Goal: Use online tool/utility: Utilize a website feature to perform a specific function

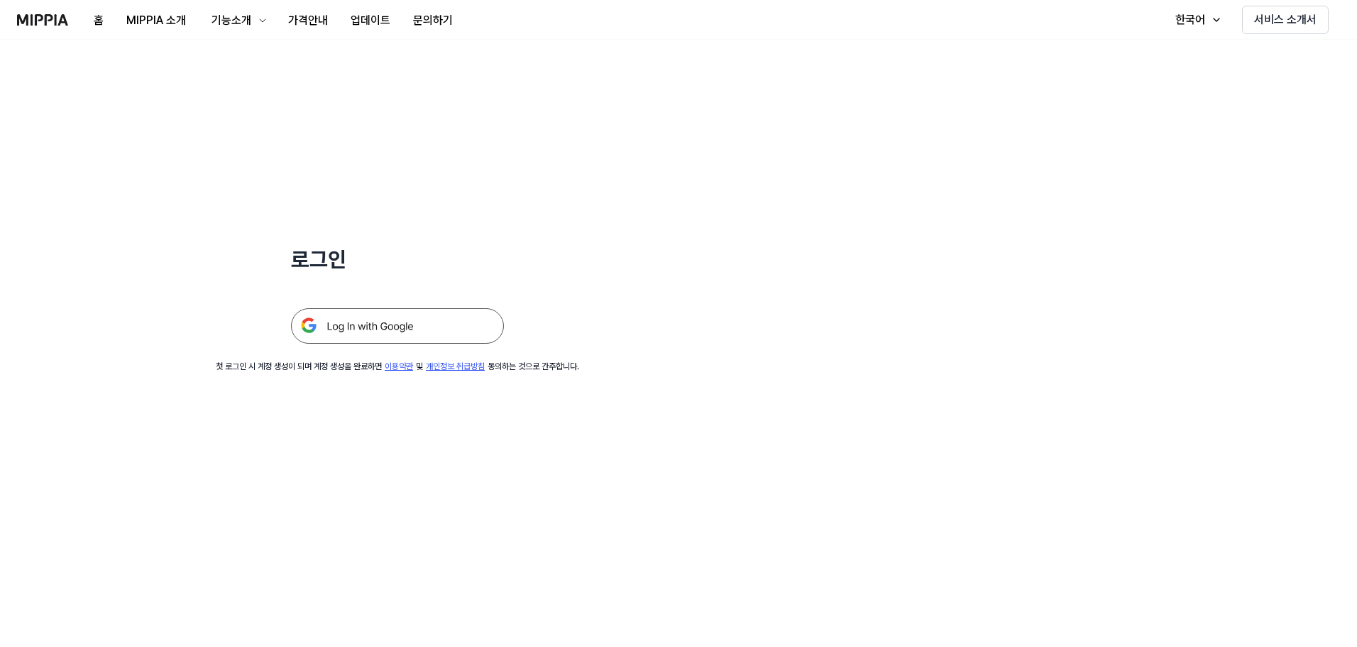
click at [336, 329] on img at bounding box center [397, 325] width 213 height 35
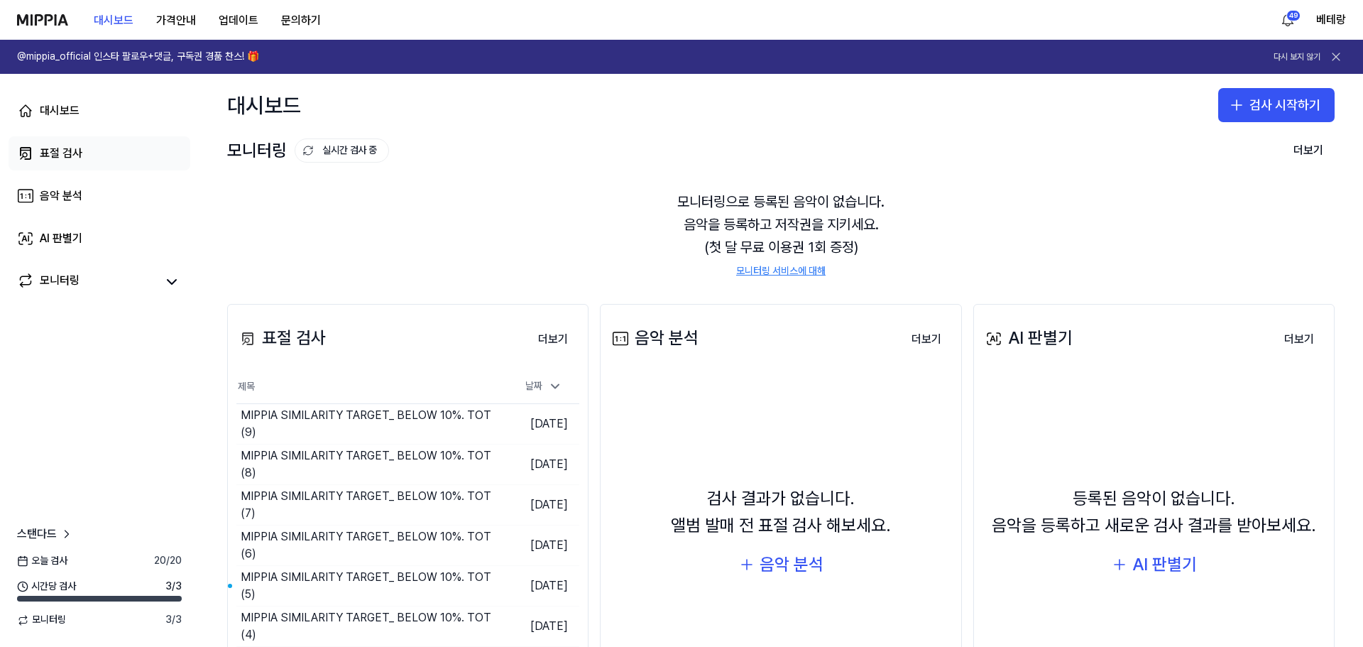
click at [46, 153] on div "표절 검사" at bounding box center [61, 153] width 43 height 17
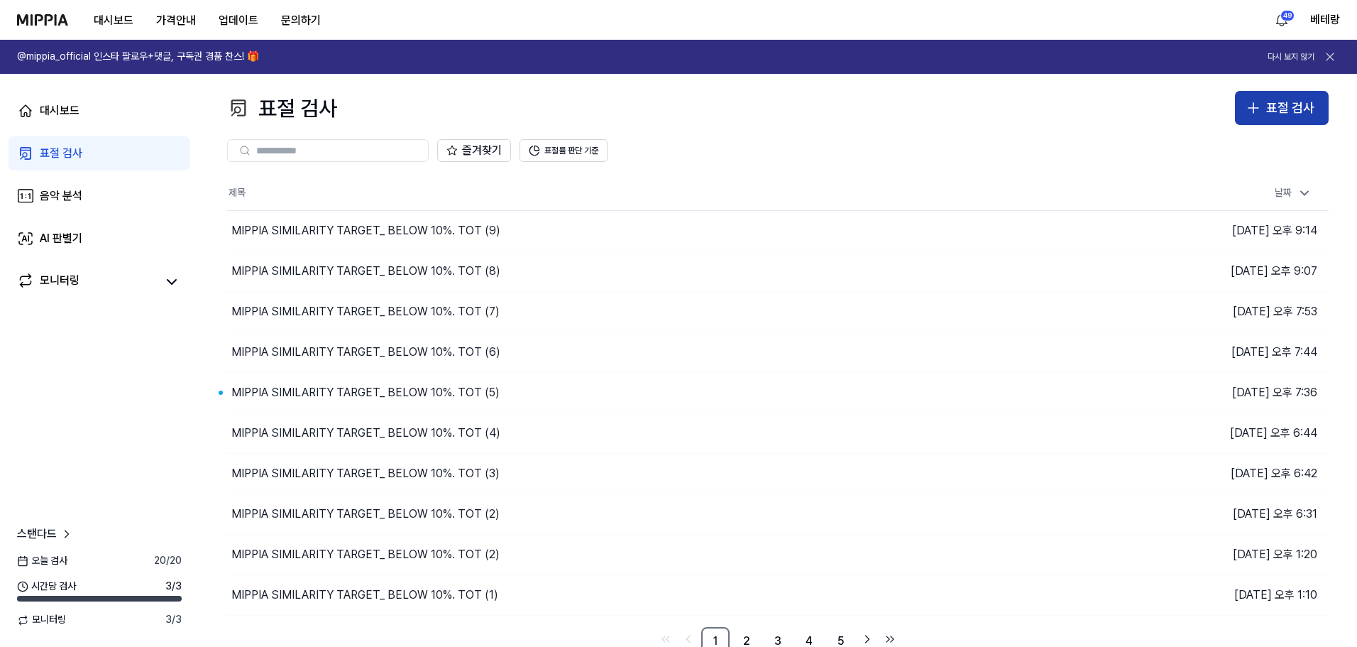
click at [1253, 110] on icon "button" at bounding box center [1253, 107] width 17 height 17
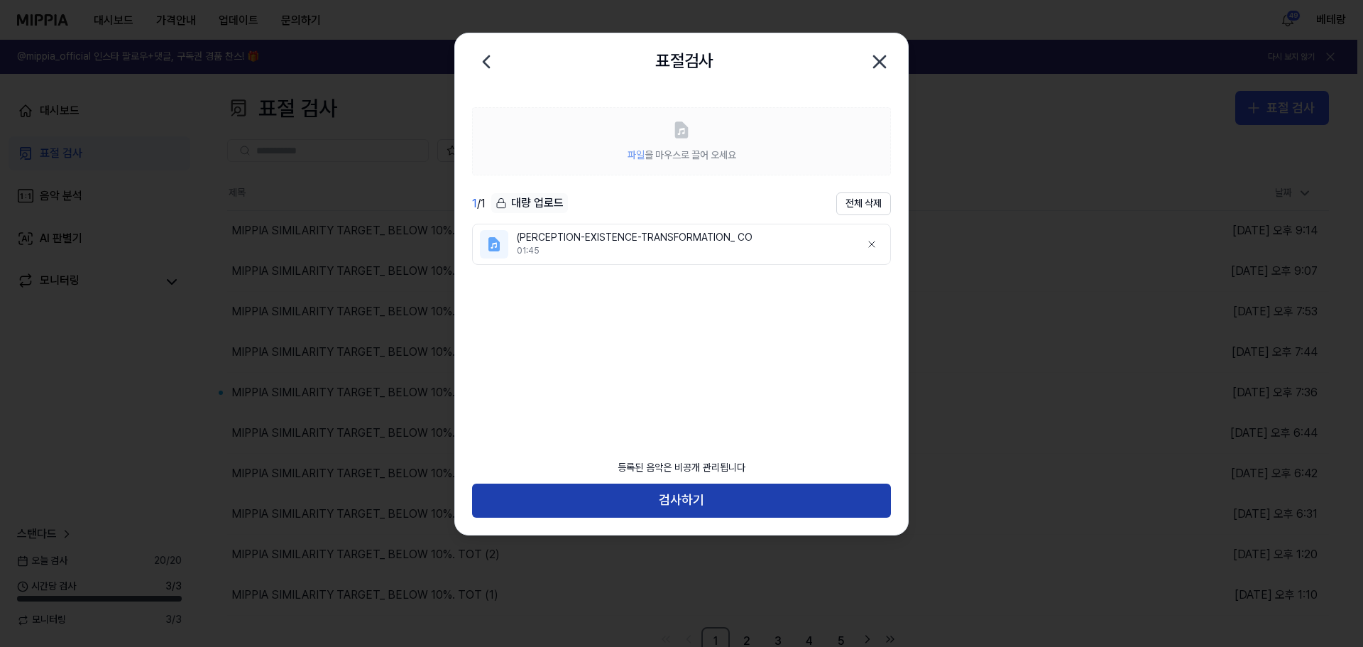
click at [679, 498] on button "검사하기" at bounding box center [681, 500] width 419 height 34
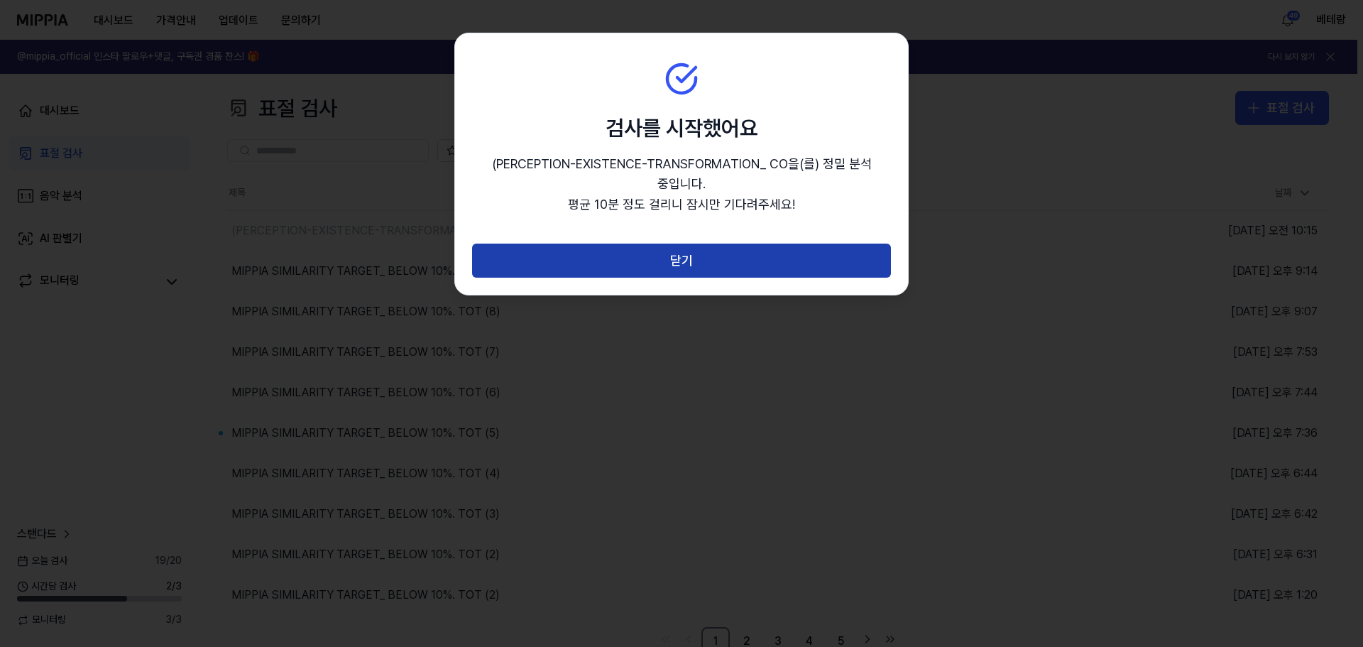
click at [676, 254] on button "닫기" at bounding box center [681, 260] width 419 height 34
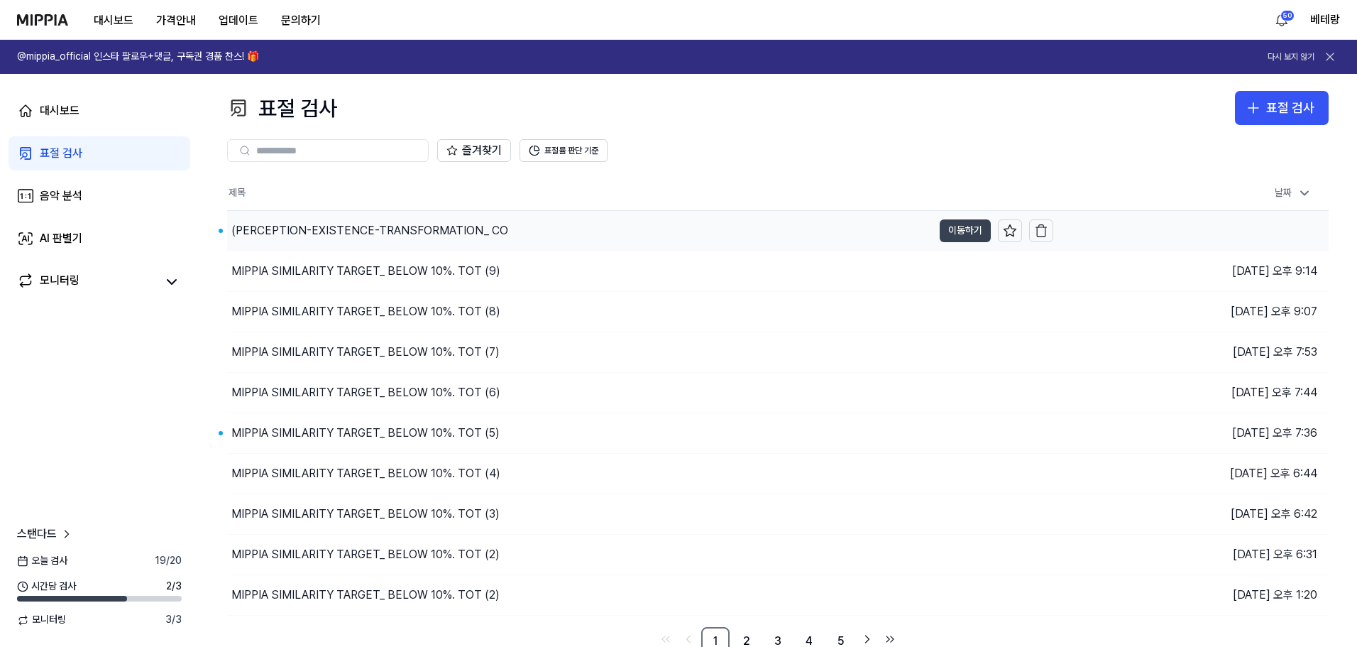
click at [961, 231] on button "이동하기" at bounding box center [965, 230] width 51 height 23
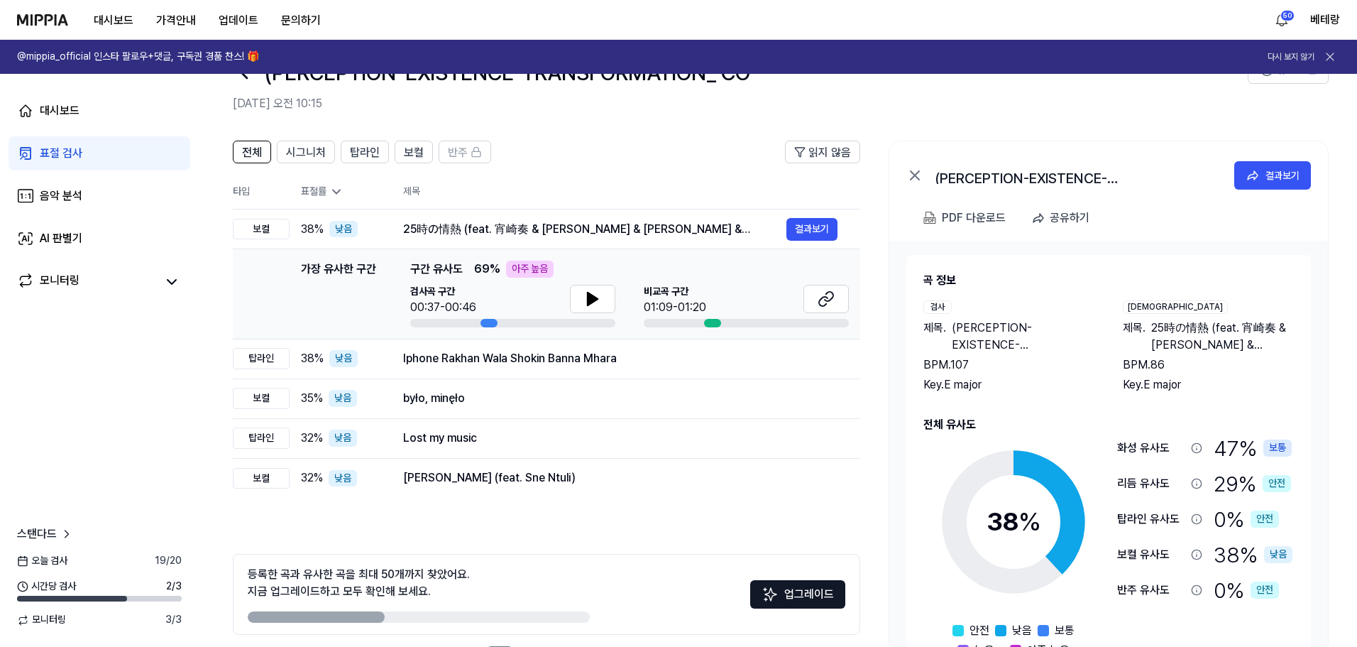
scroll to position [71, 0]
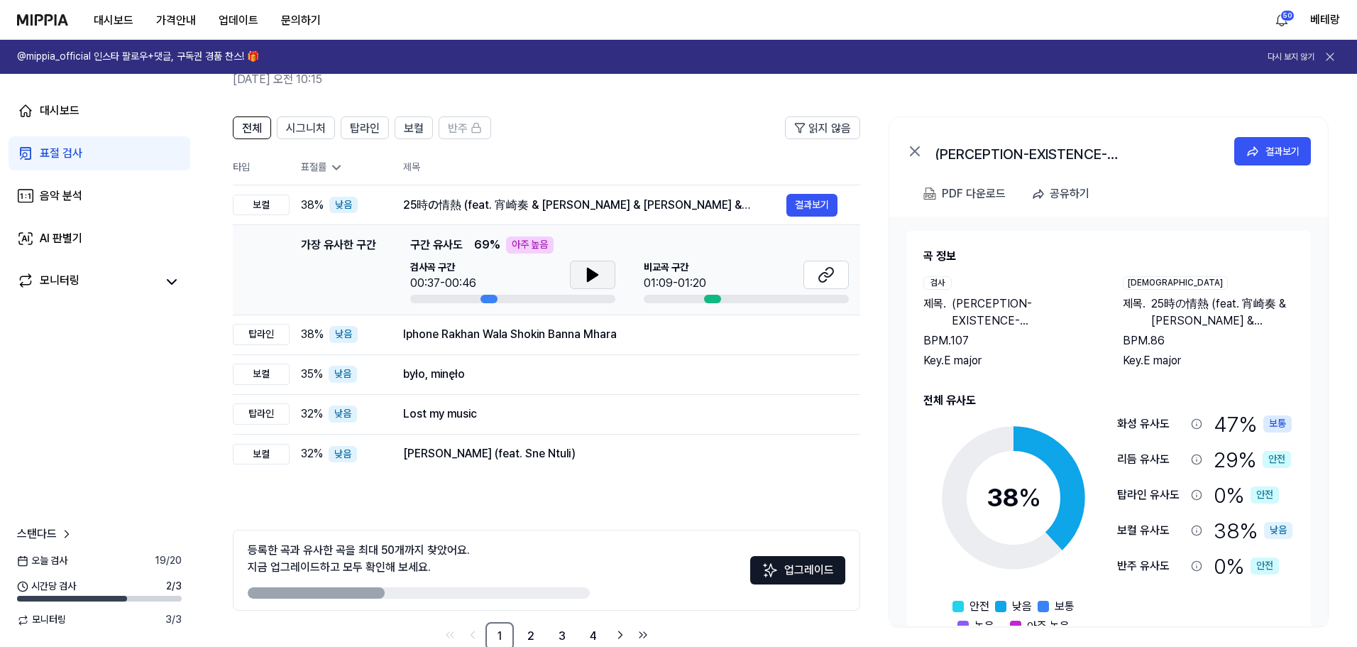
click at [590, 273] on icon at bounding box center [593, 274] width 10 height 13
click at [585, 275] on icon at bounding box center [592, 274] width 17 height 17
click at [590, 280] on icon at bounding box center [593, 274] width 10 height 13
click at [63, 154] on div "표절 검사" at bounding box center [61, 153] width 43 height 17
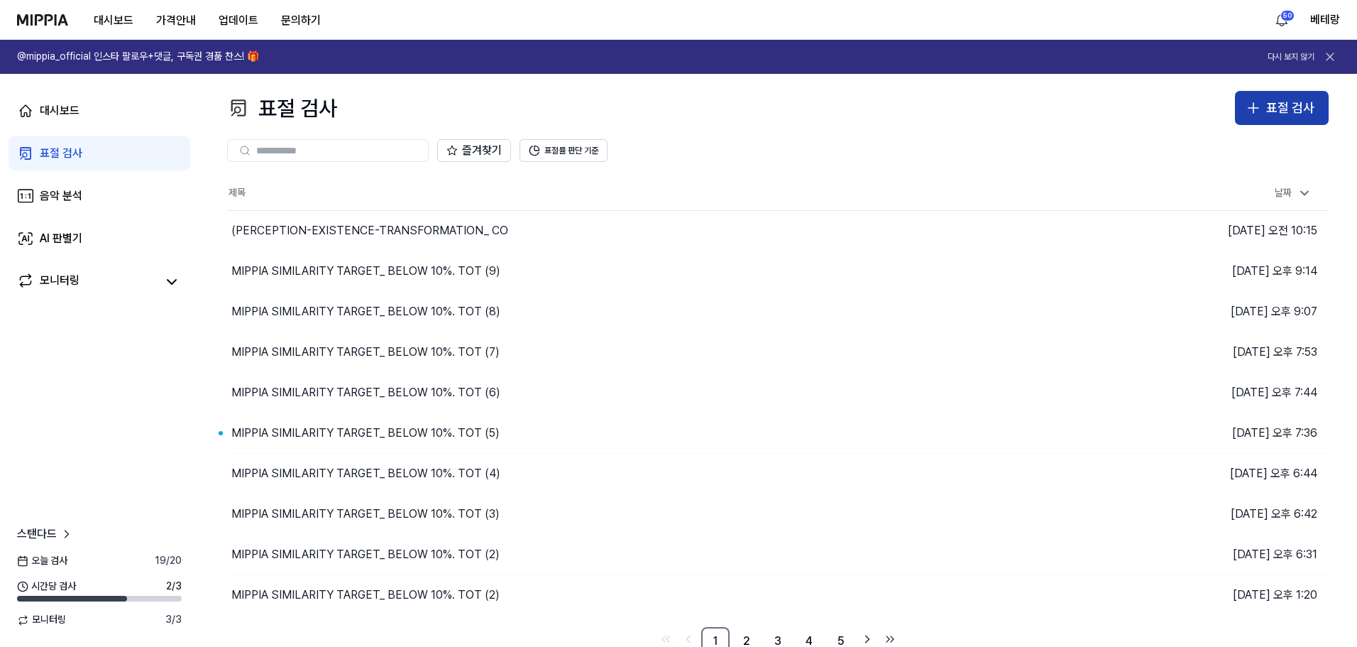
click at [1252, 106] on icon "button" at bounding box center [1253, 107] width 17 height 17
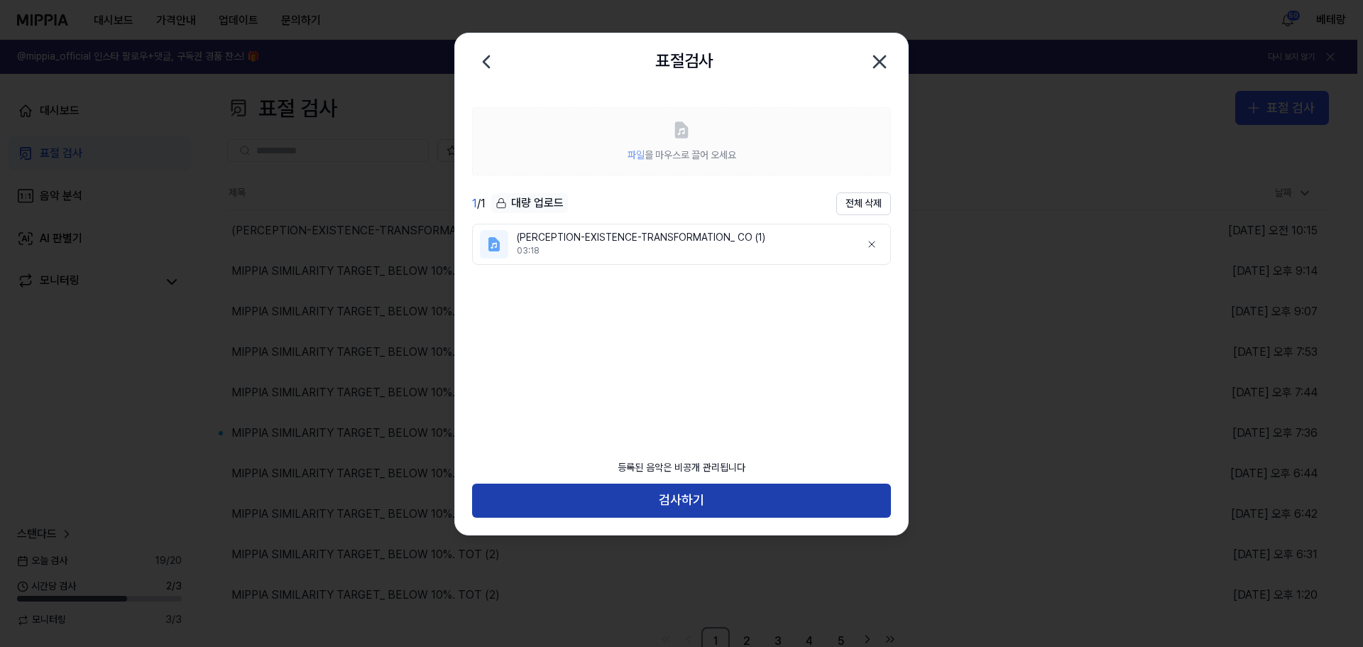
click at [673, 504] on button "검사하기" at bounding box center [681, 500] width 419 height 34
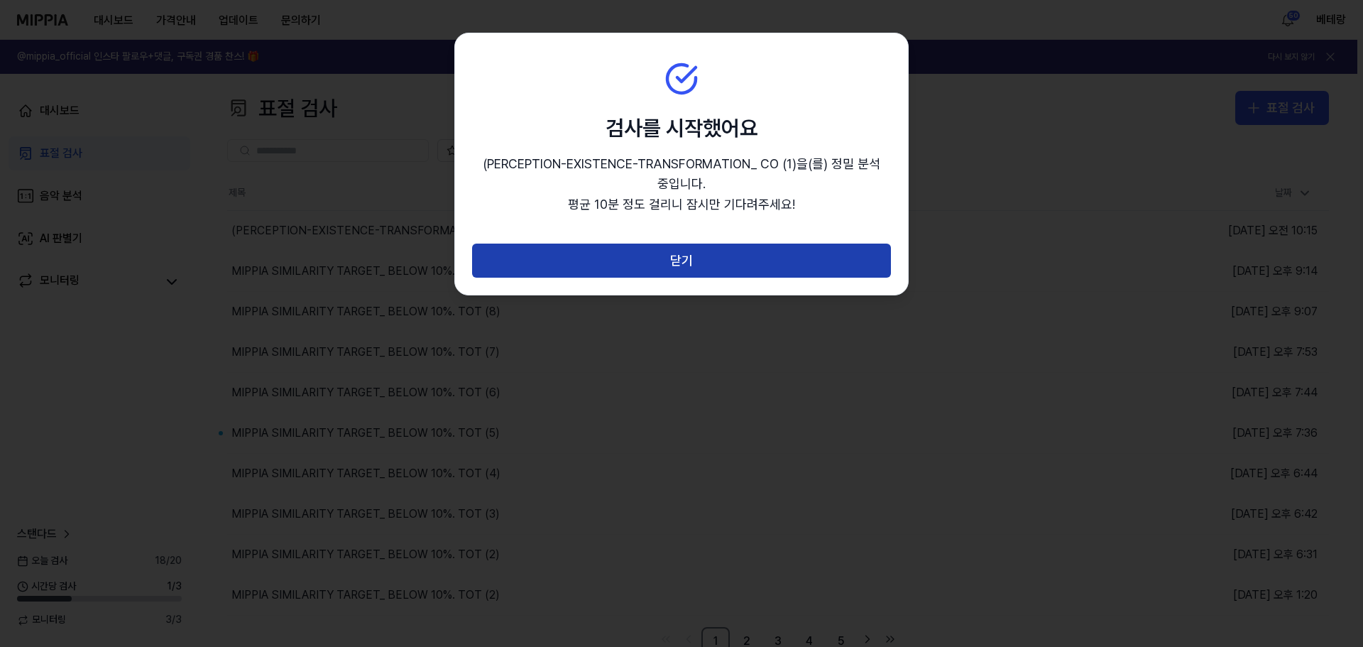
click at [677, 259] on button "닫기" at bounding box center [681, 260] width 419 height 34
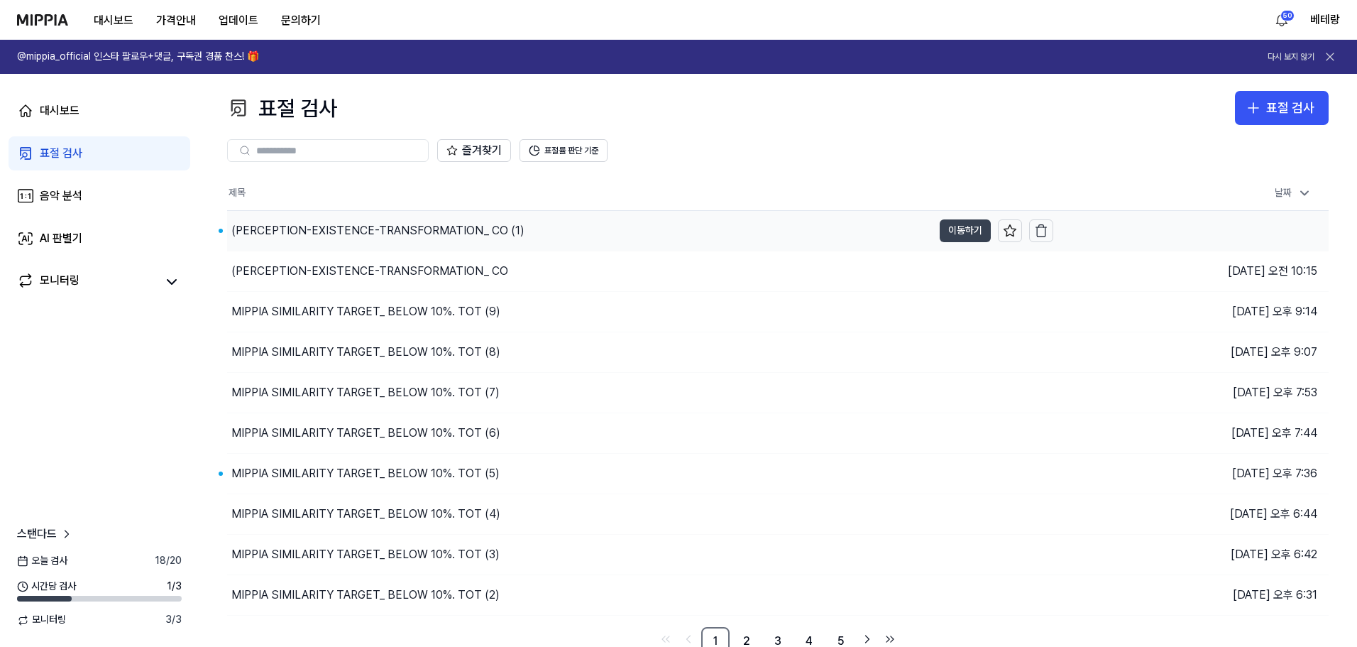
click at [957, 238] on button "이동하기" at bounding box center [965, 230] width 51 height 23
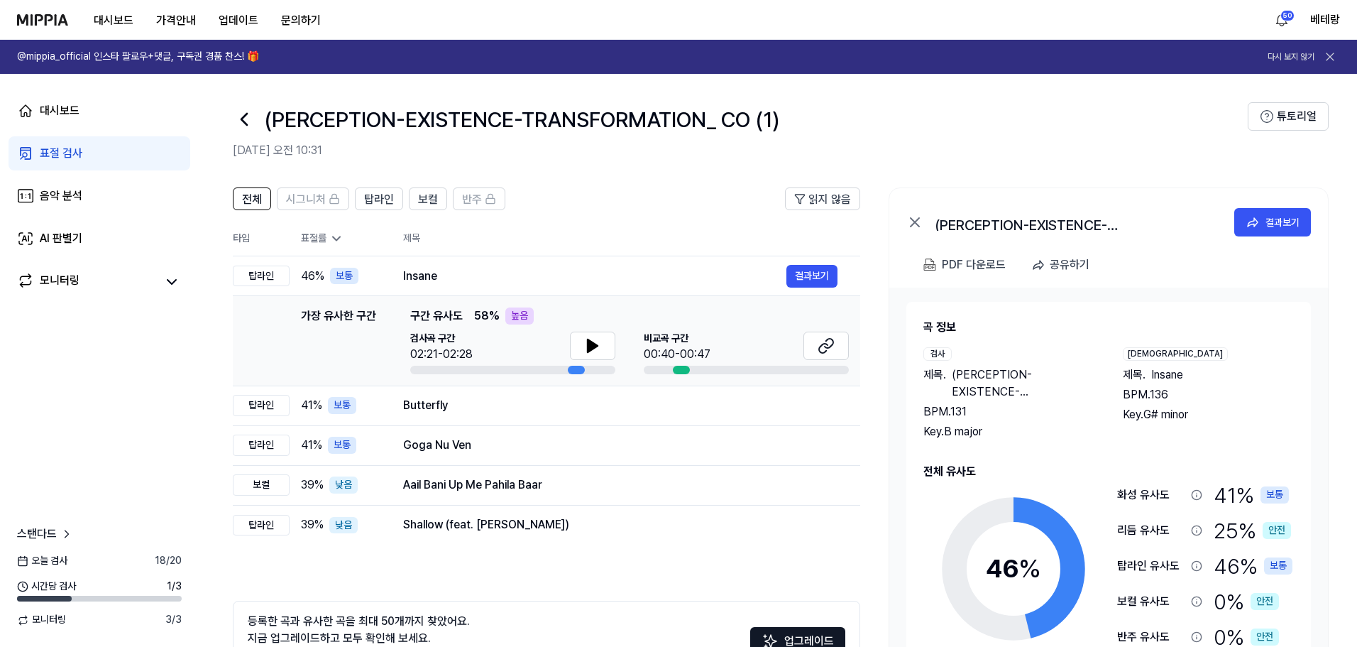
scroll to position [71, 0]
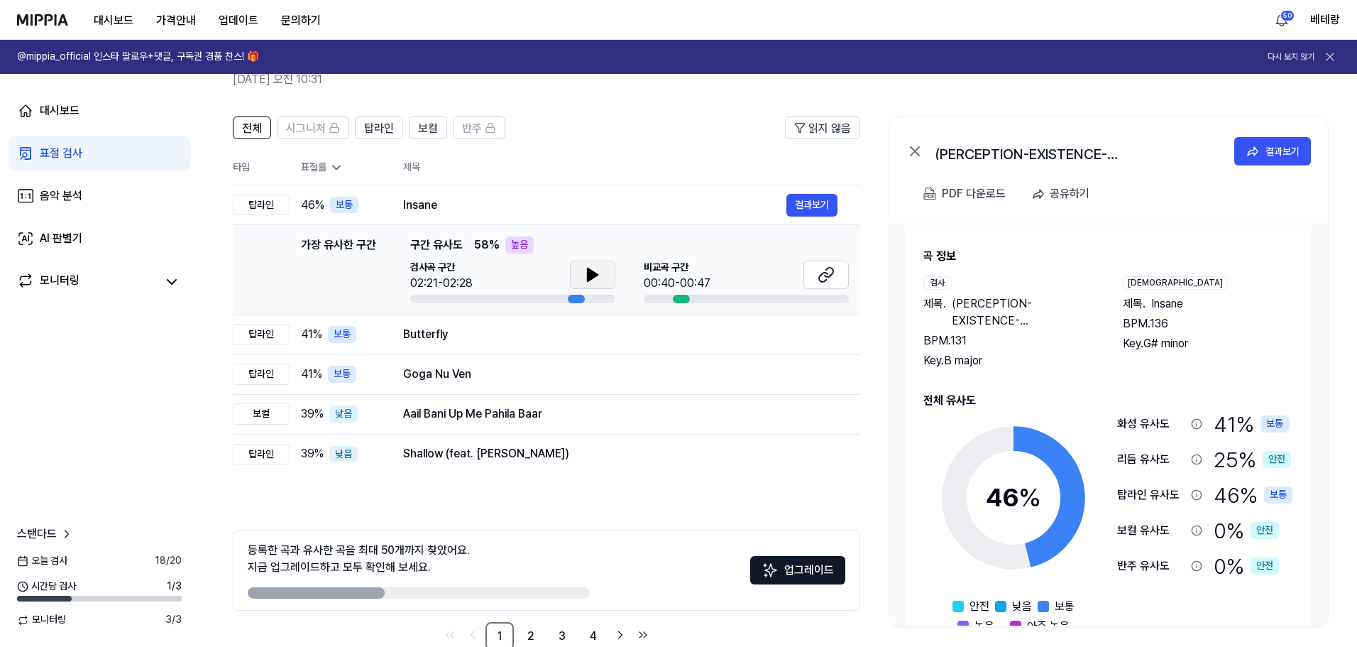
click at [588, 273] on icon at bounding box center [593, 274] width 10 height 13
click at [589, 272] on icon at bounding box center [593, 274] width 10 height 13
click at [56, 156] on div "표절 검사" at bounding box center [61, 153] width 43 height 17
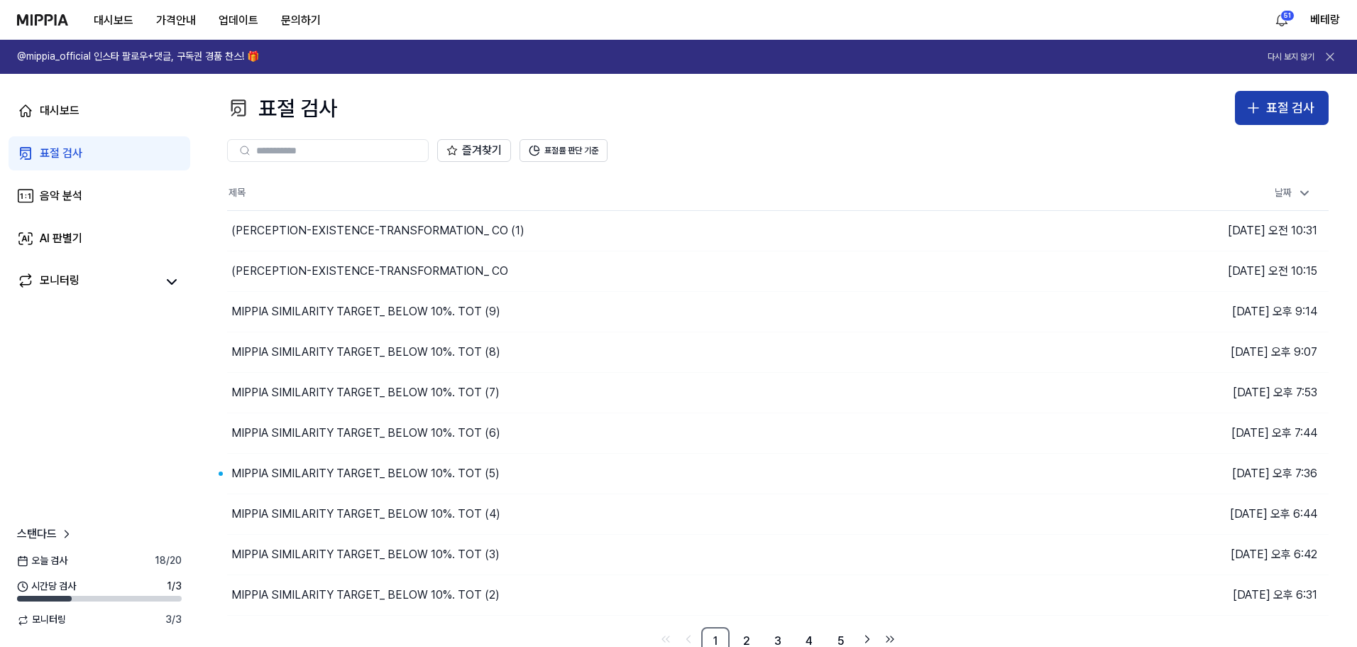
click at [1260, 105] on icon "button" at bounding box center [1253, 107] width 17 height 17
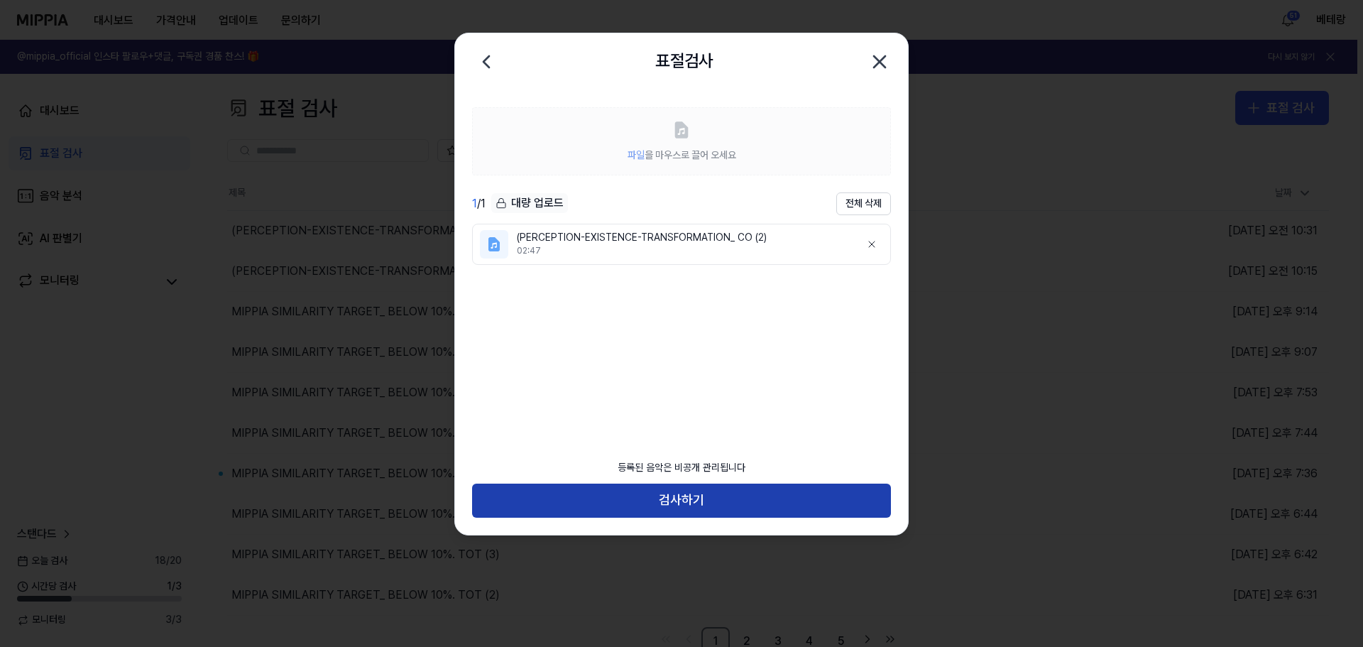
click at [675, 499] on button "검사하기" at bounding box center [681, 500] width 419 height 34
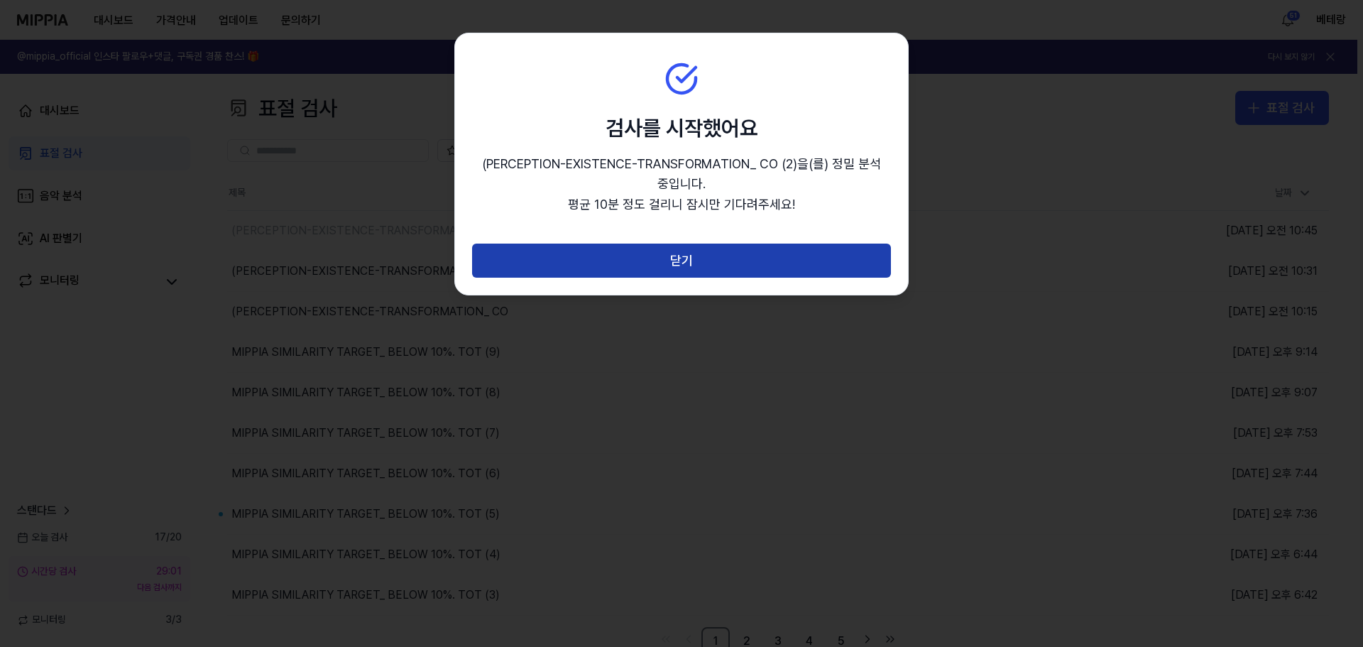
click at [674, 260] on button "닫기" at bounding box center [681, 260] width 419 height 34
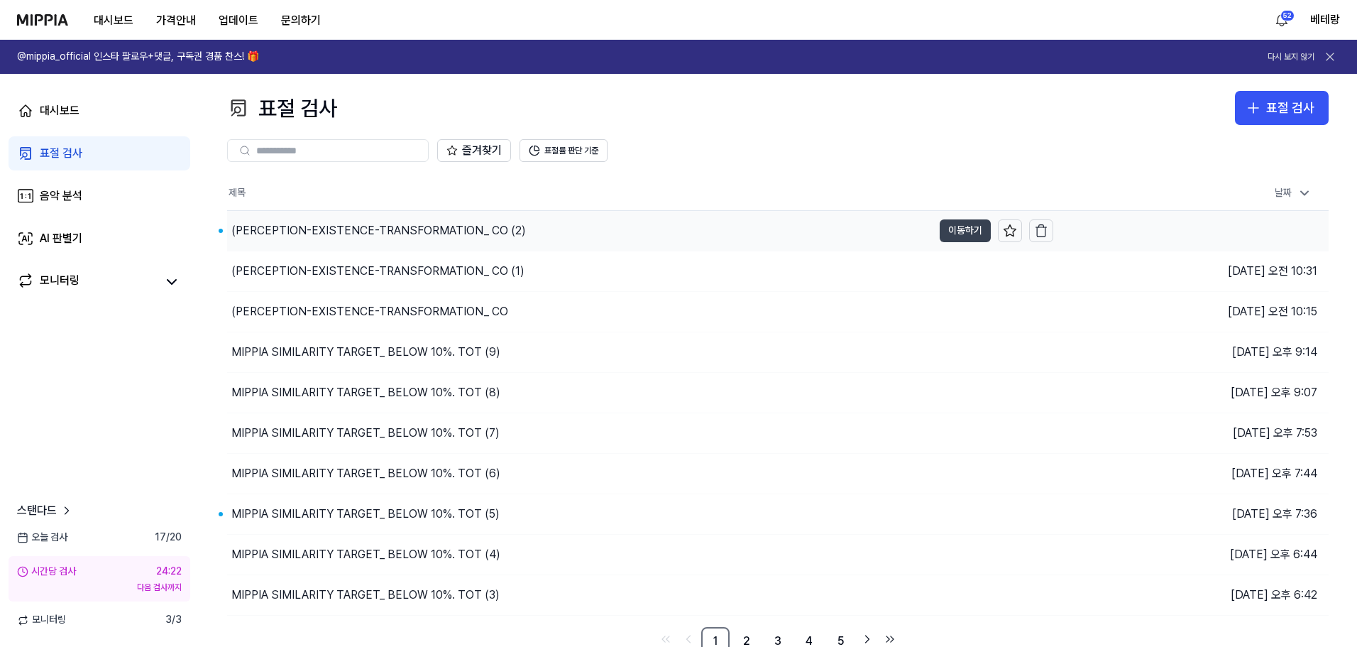
click at [971, 225] on button "이동하기" at bounding box center [965, 230] width 51 height 23
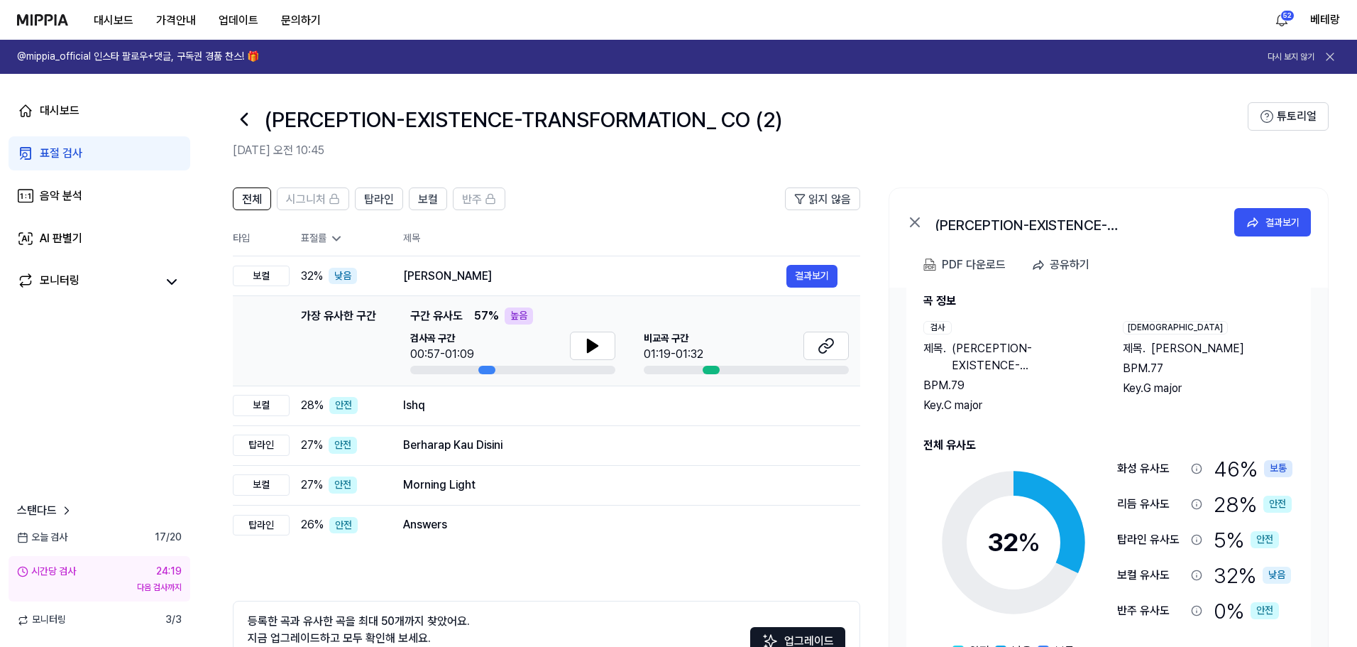
scroll to position [40, 0]
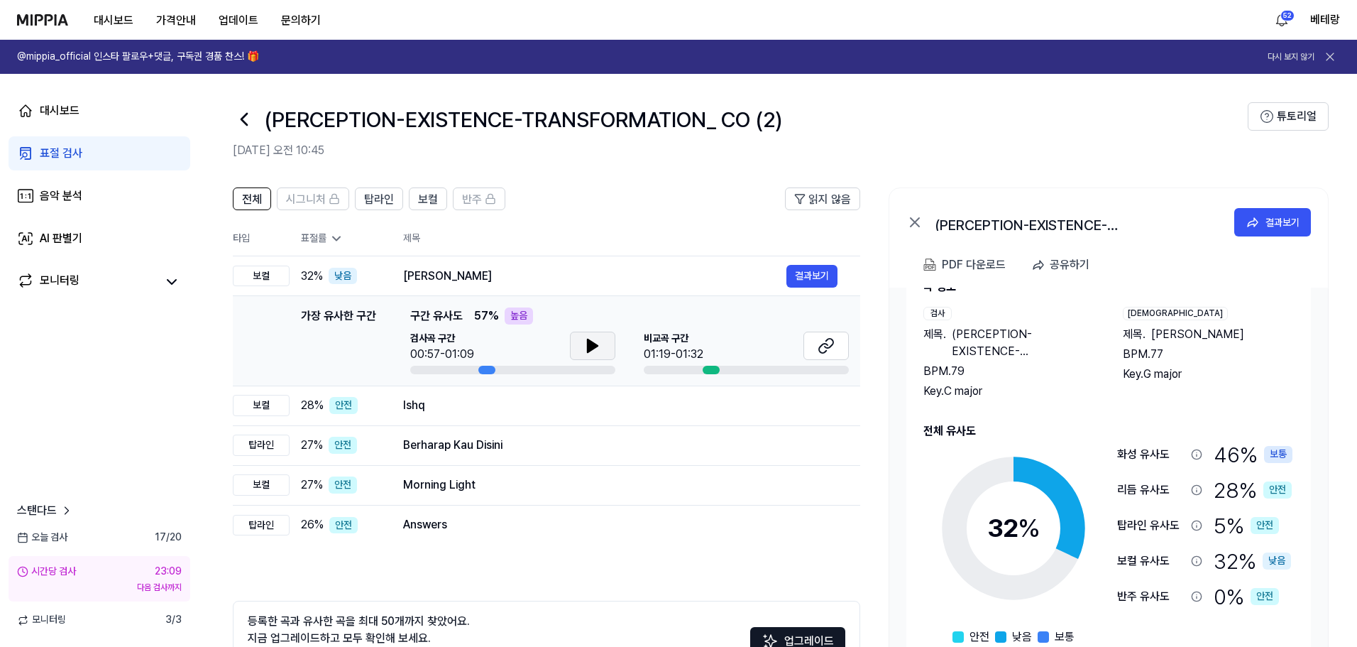
click at [590, 346] on icon at bounding box center [593, 345] width 10 height 13
click at [589, 341] on icon at bounding box center [593, 345] width 10 height 13
click at [52, 148] on div "표절 검사" at bounding box center [61, 153] width 43 height 17
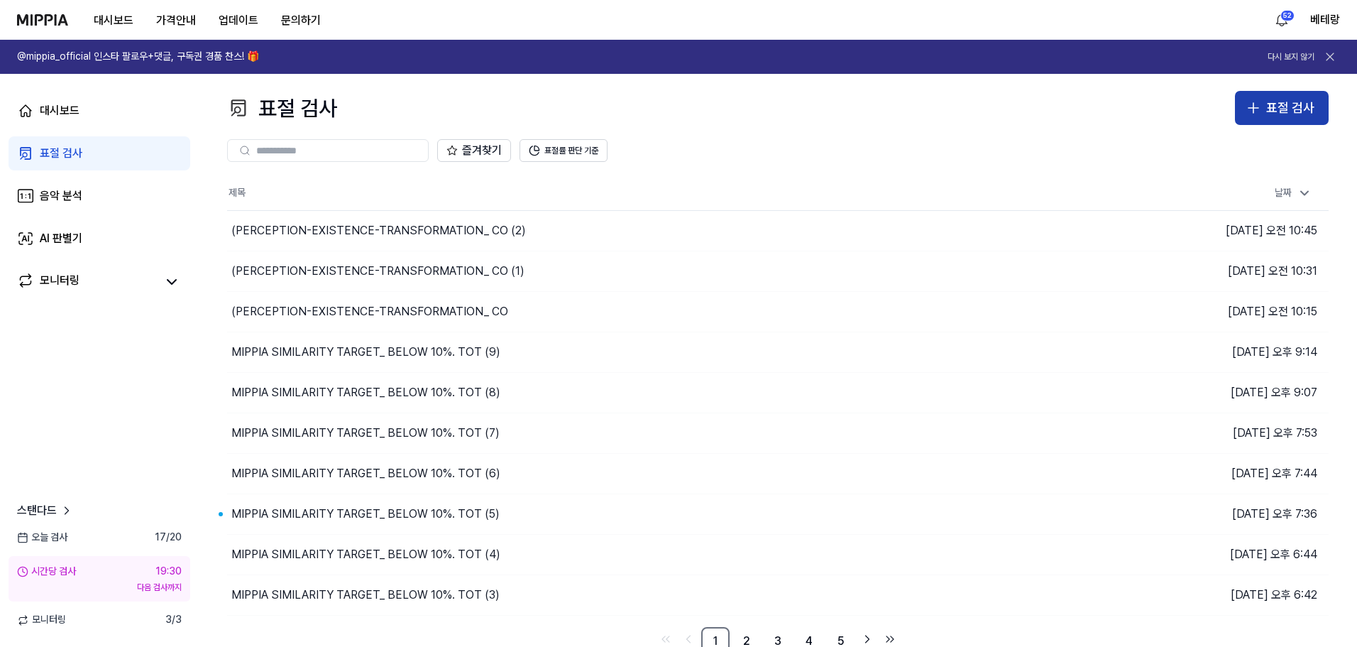
click at [1253, 105] on icon "button" at bounding box center [1253, 107] width 17 height 17
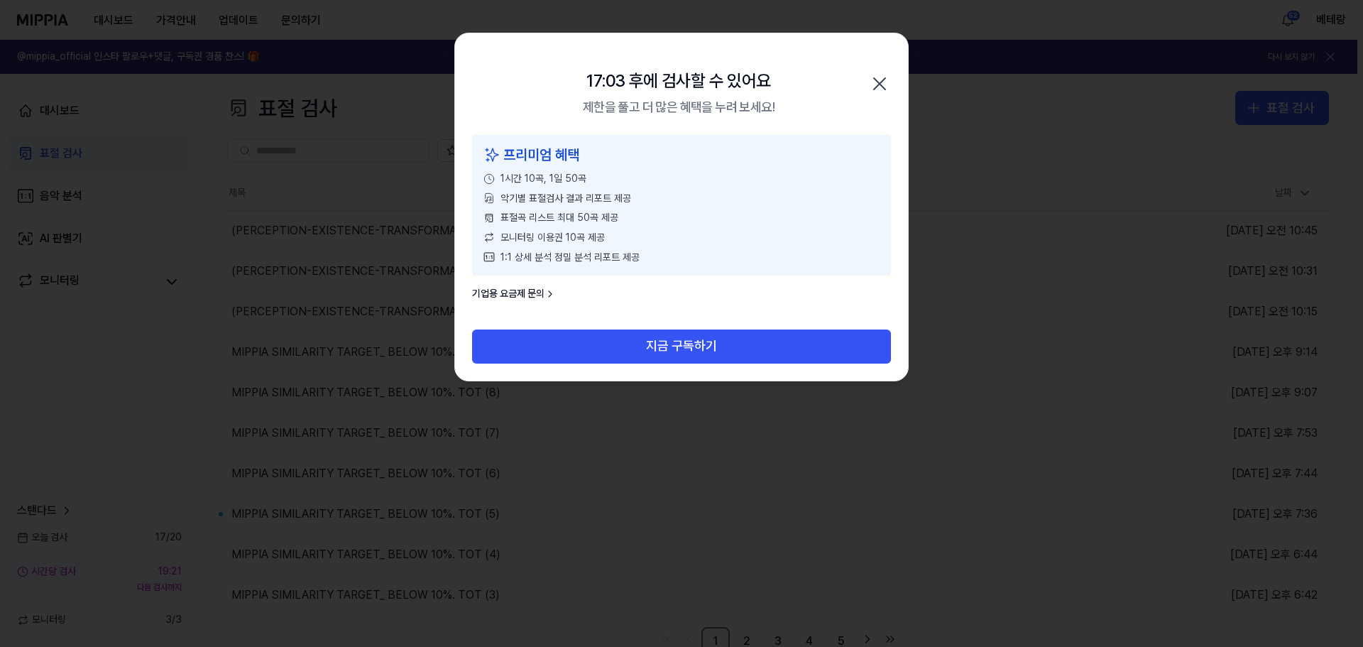
click at [879, 79] on icon "button" at bounding box center [879, 83] width 23 height 23
